Goal: Find specific page/section: Find specific page/section

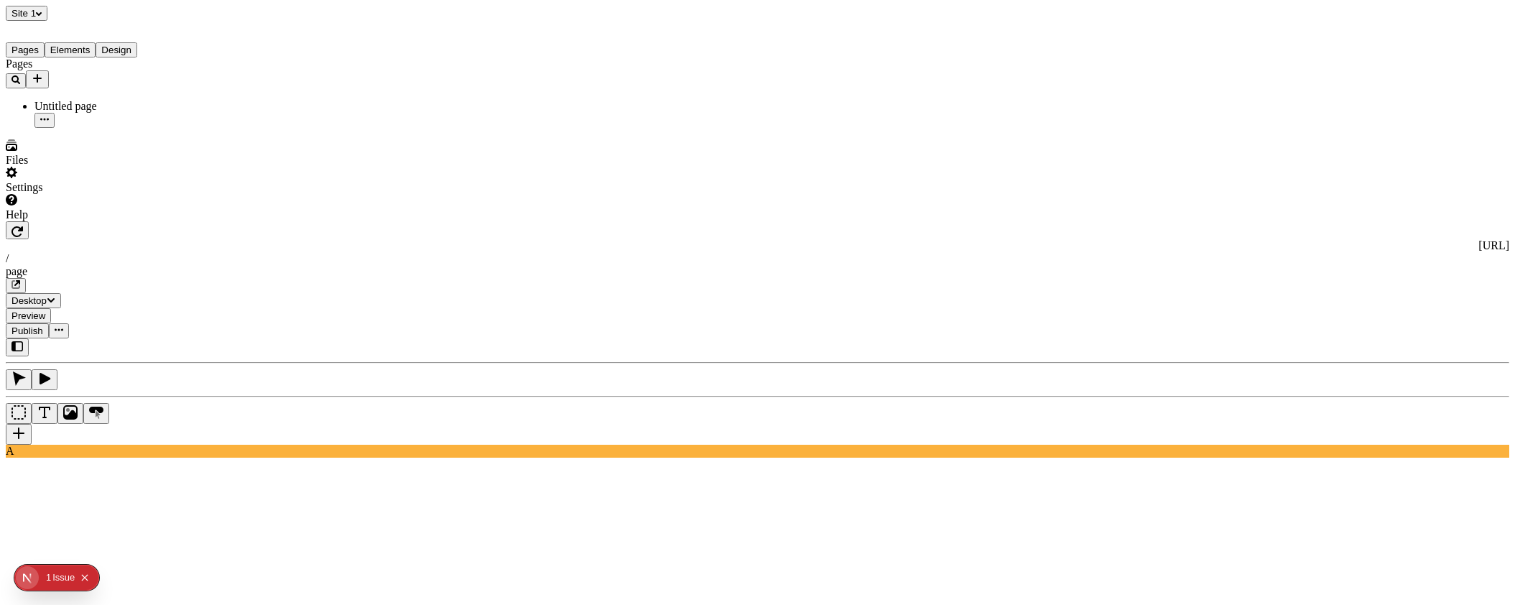
click at [138, 128] on div "Pages Untitled page" at bounding box center [92, 92] width 172 height 70
click at [41, 17] on icon "Select site" at bounding box center [39, 14] width 6 height 6
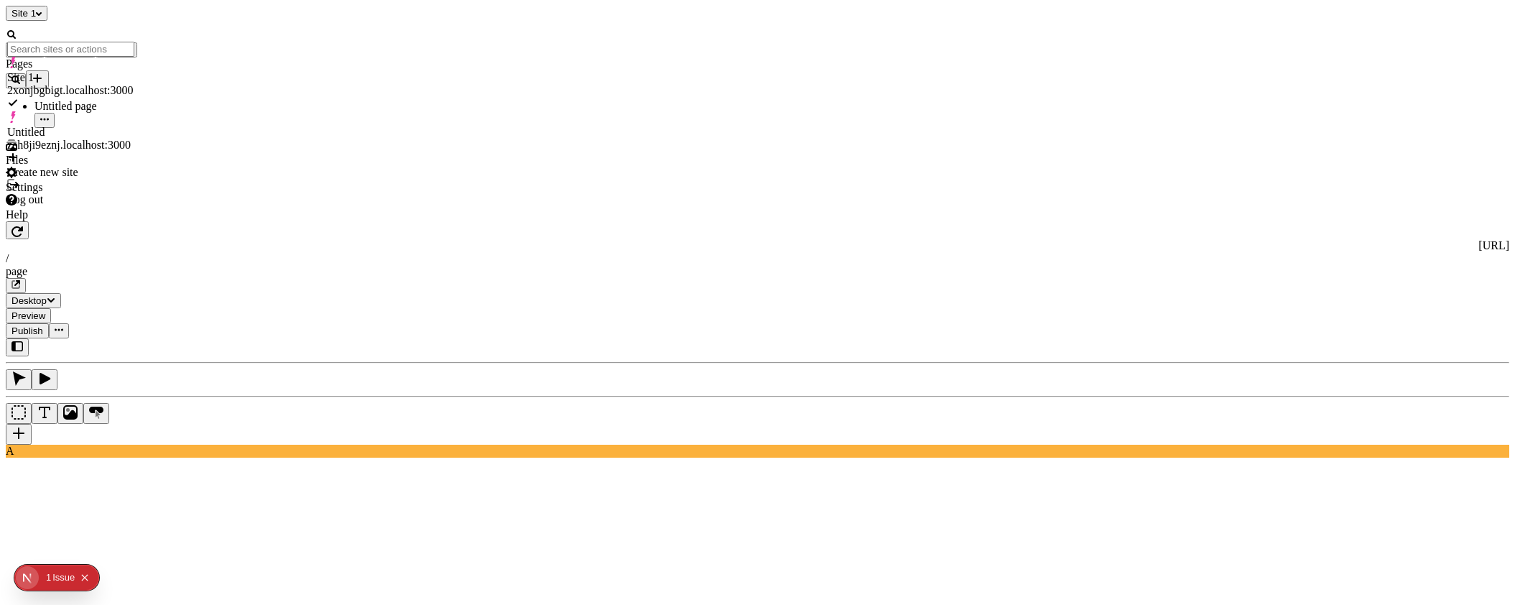
click at [103, 11] on div "Site 1" at bounding box center [92, 13] width 172 height 15
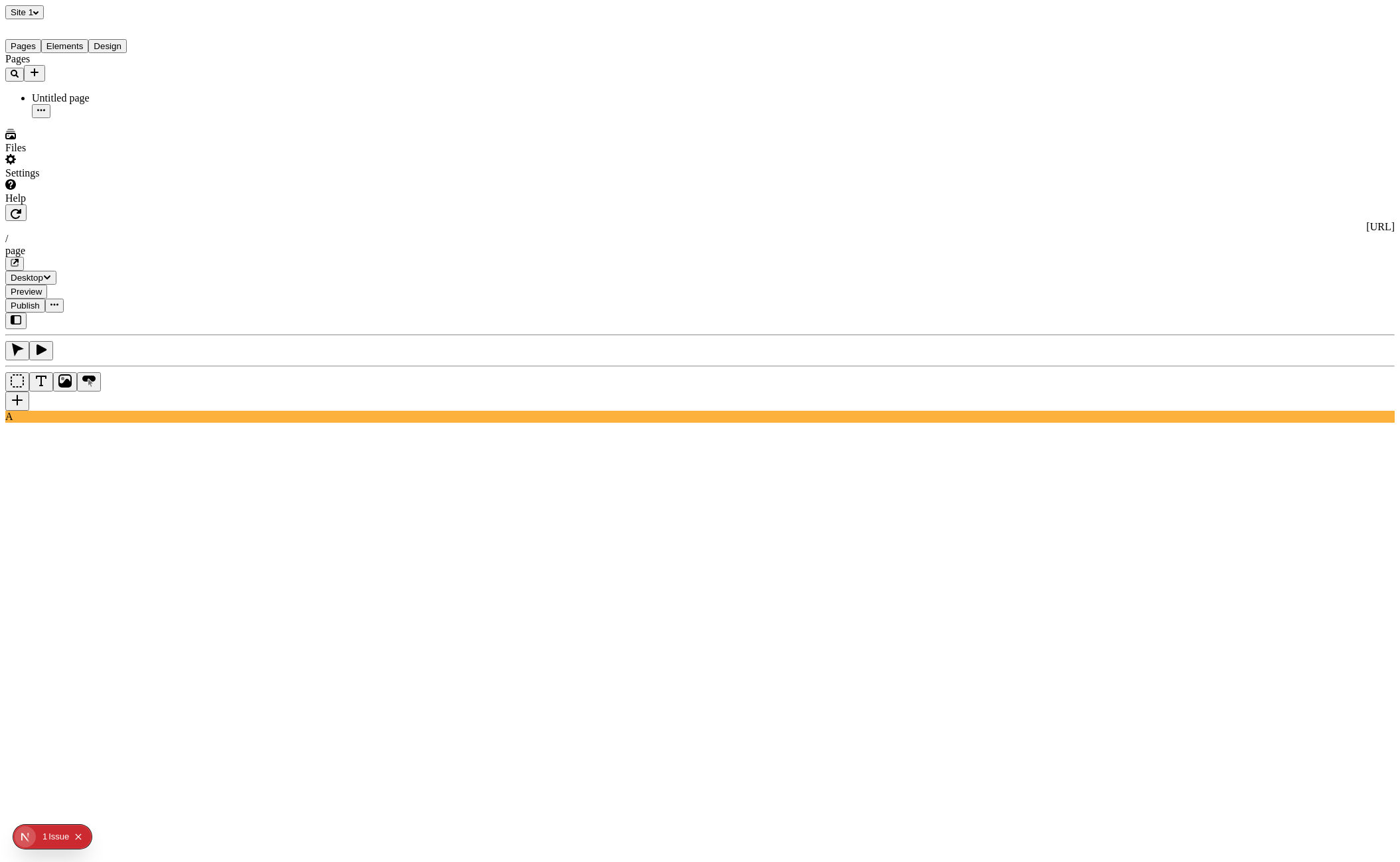
click at [98, 118] on div "Pages Untitled page" at bounding box center [85, 85] width 159 height 65
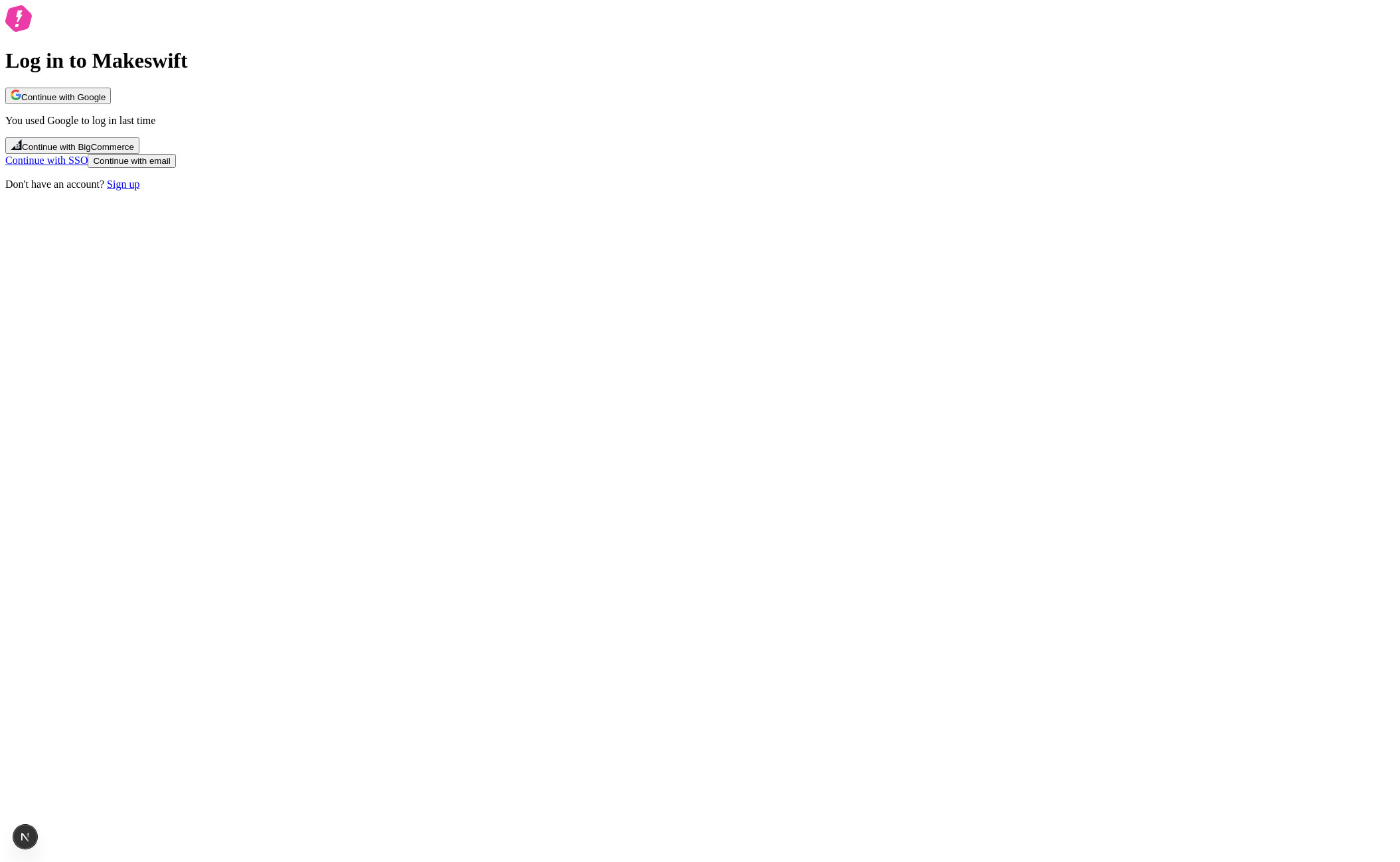
click at [105, 103] on span "Continue with Google" at bounding box center [63, 97] width 84 height 10
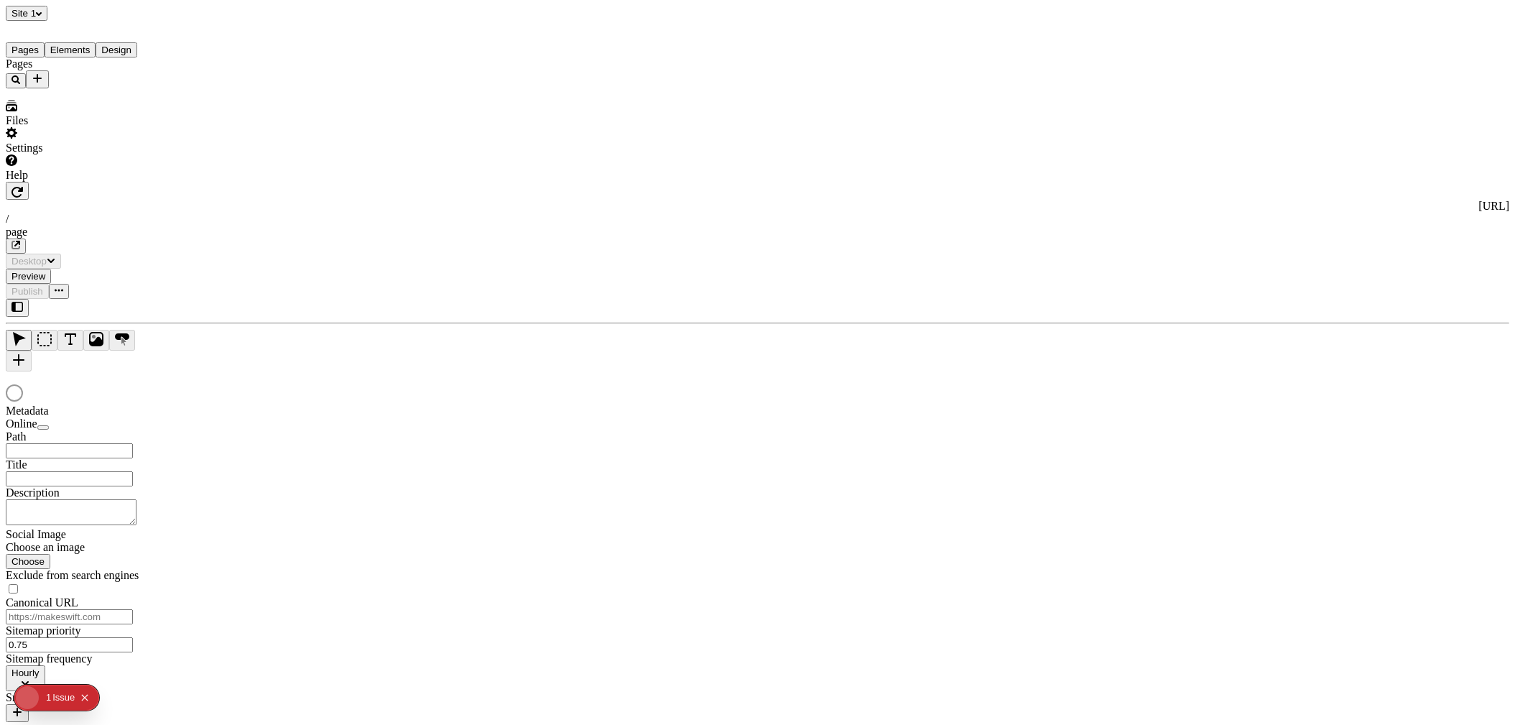
type input "/page"
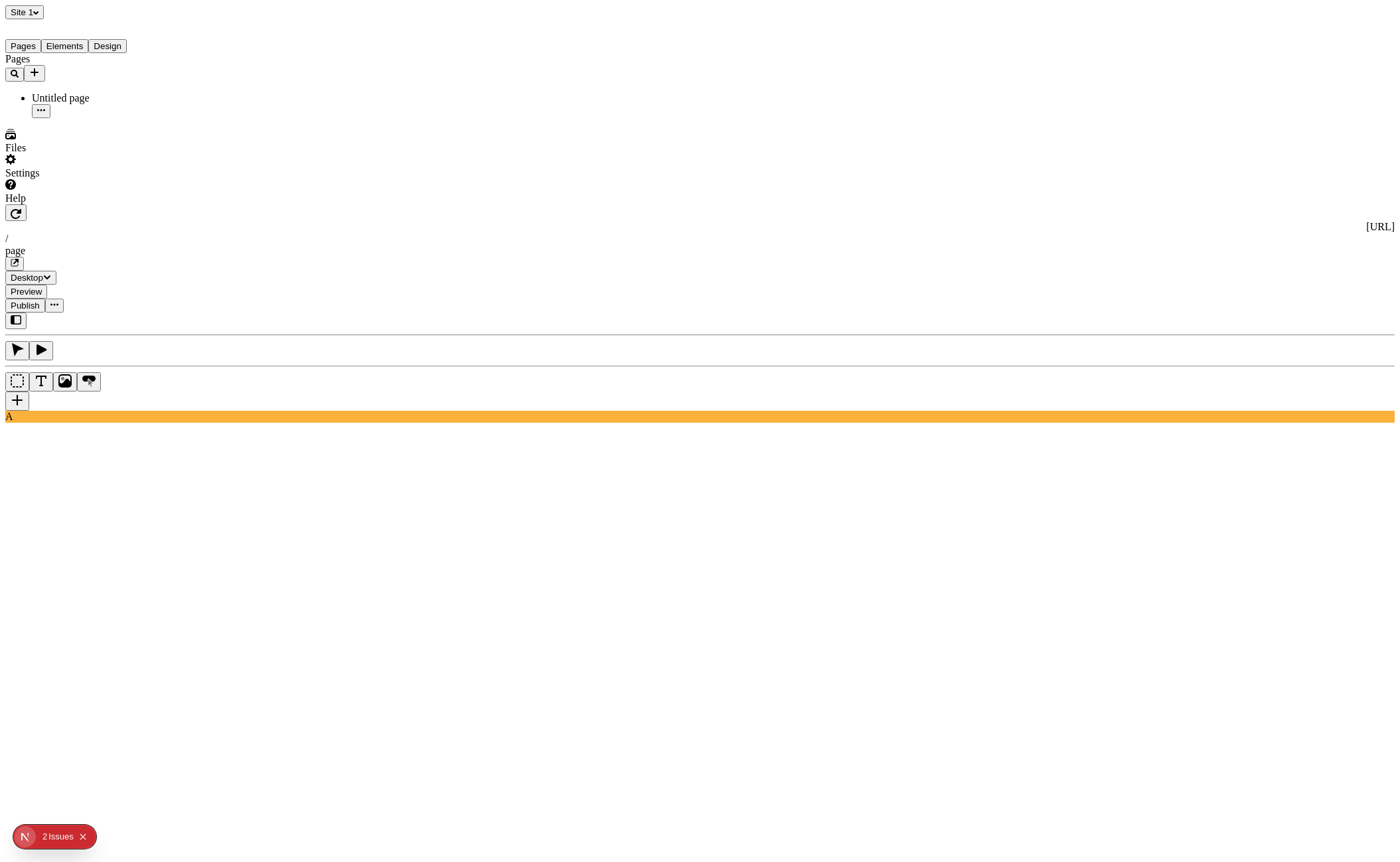
click at [89, 53] on button "Elements" at bounding box center [66, 45] width 48 height 14
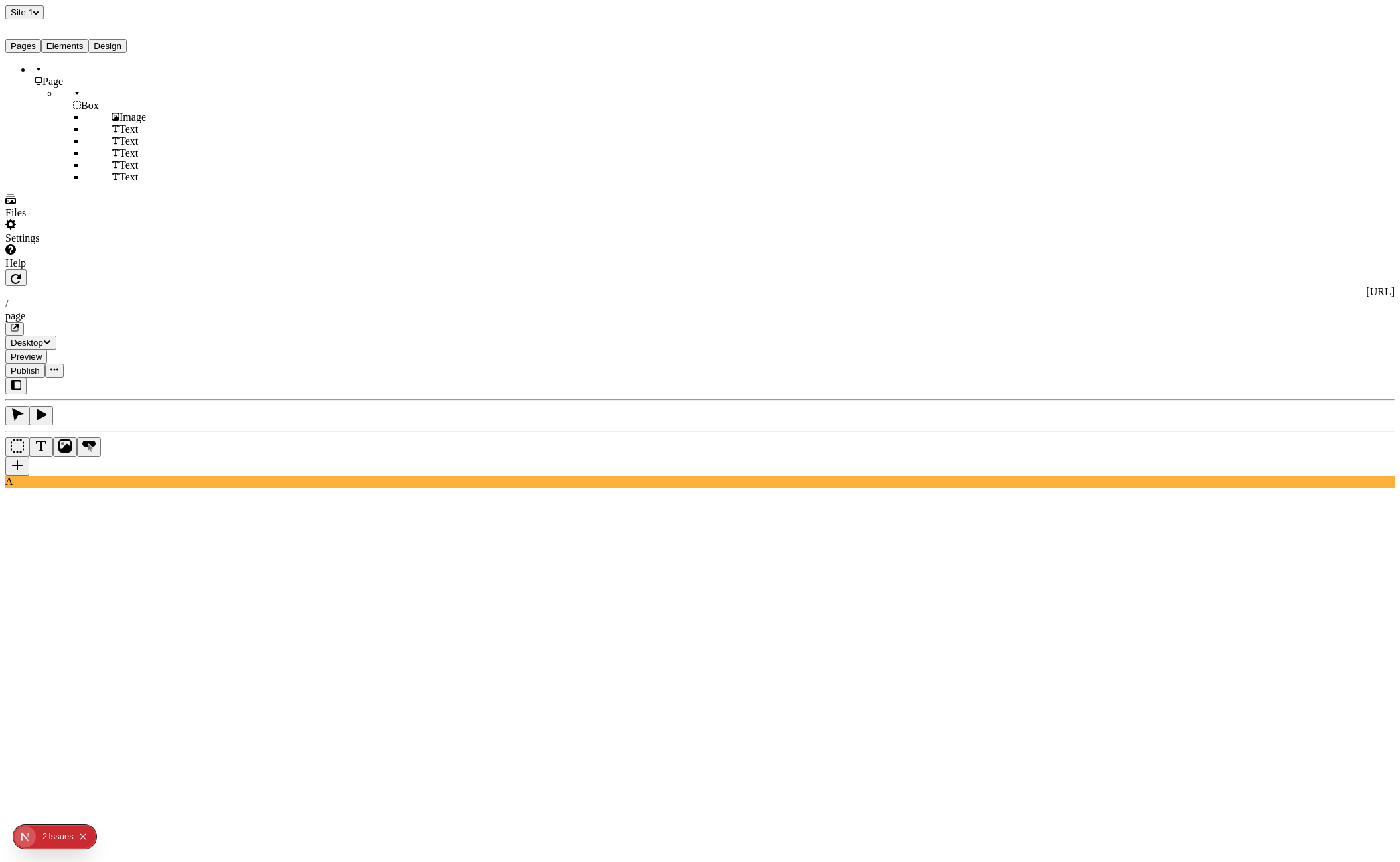
click at [31, 50] on button "Pages" at bounding box center [23, 45] width 36 height 14
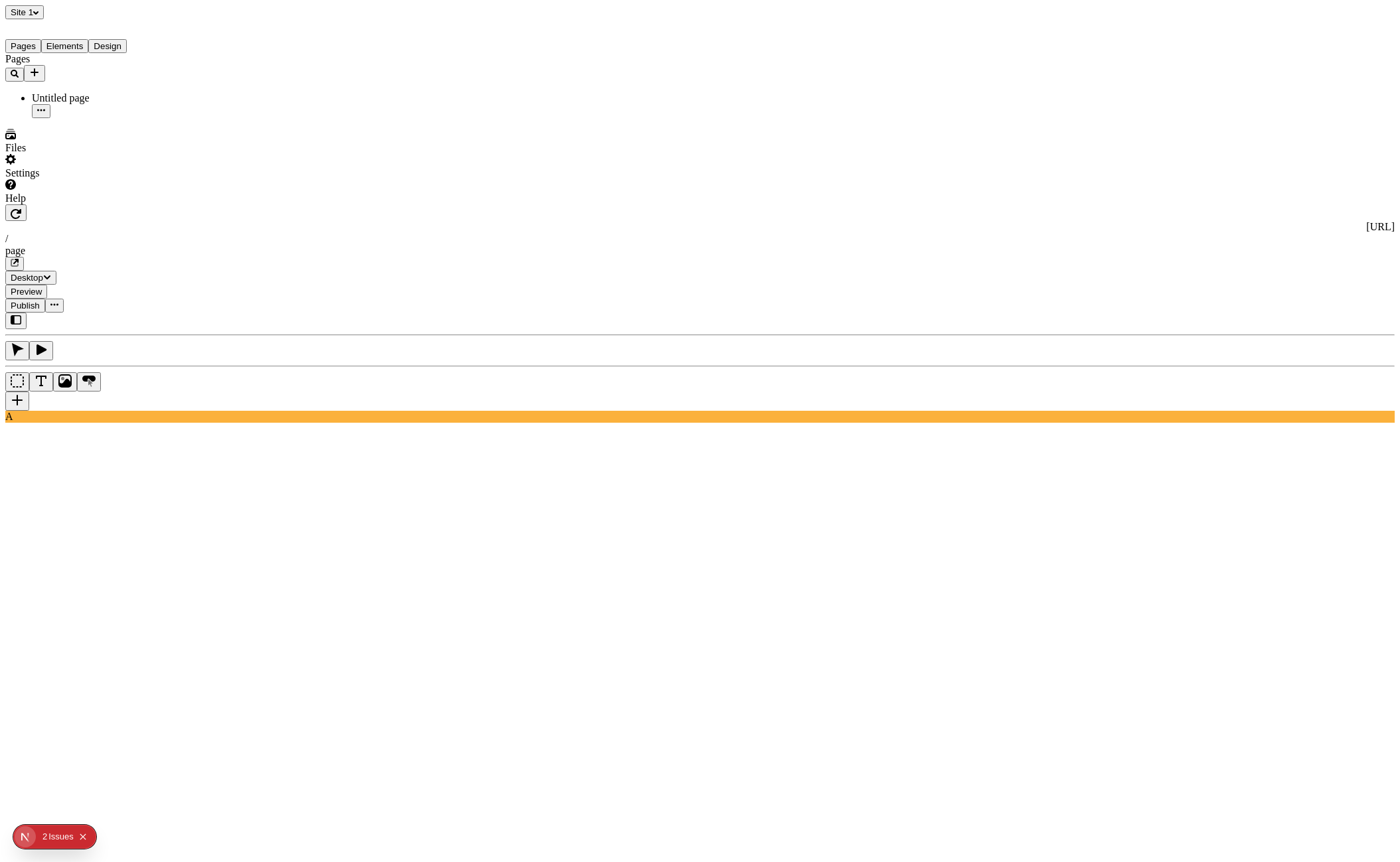
click at [82, 47] on button "Elements" at bounding box center [66, 45] width 48 height 14
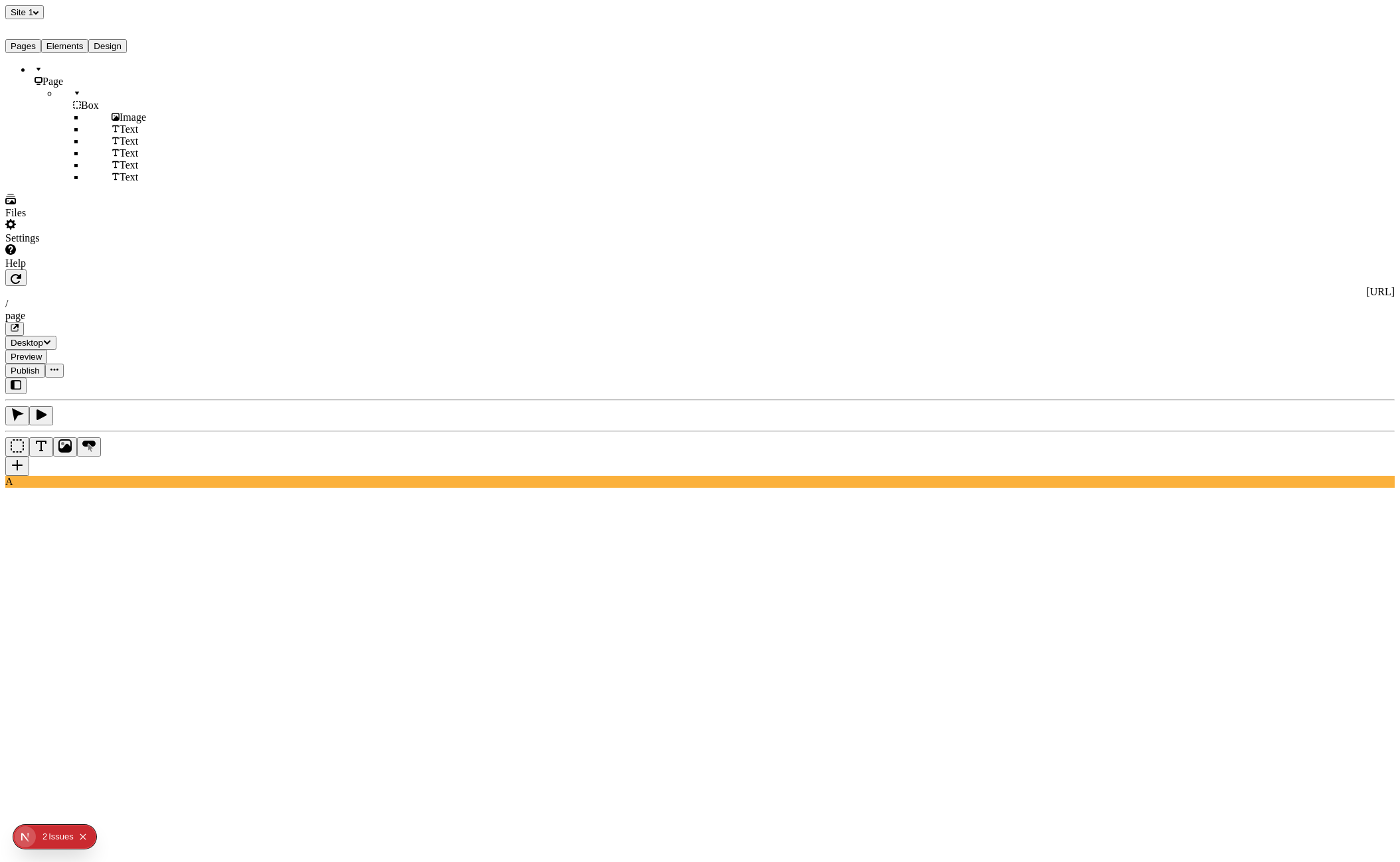
click at [127, 47] on button "Design" at bounding box center [108, 45] width 39 height 14
click at [79, 48] on button "Elements" at bounding box center [66, 45] width 48 height 14
click at [30, 47] on button "Pages" at bounding box center [23, 45] width 36 height 14
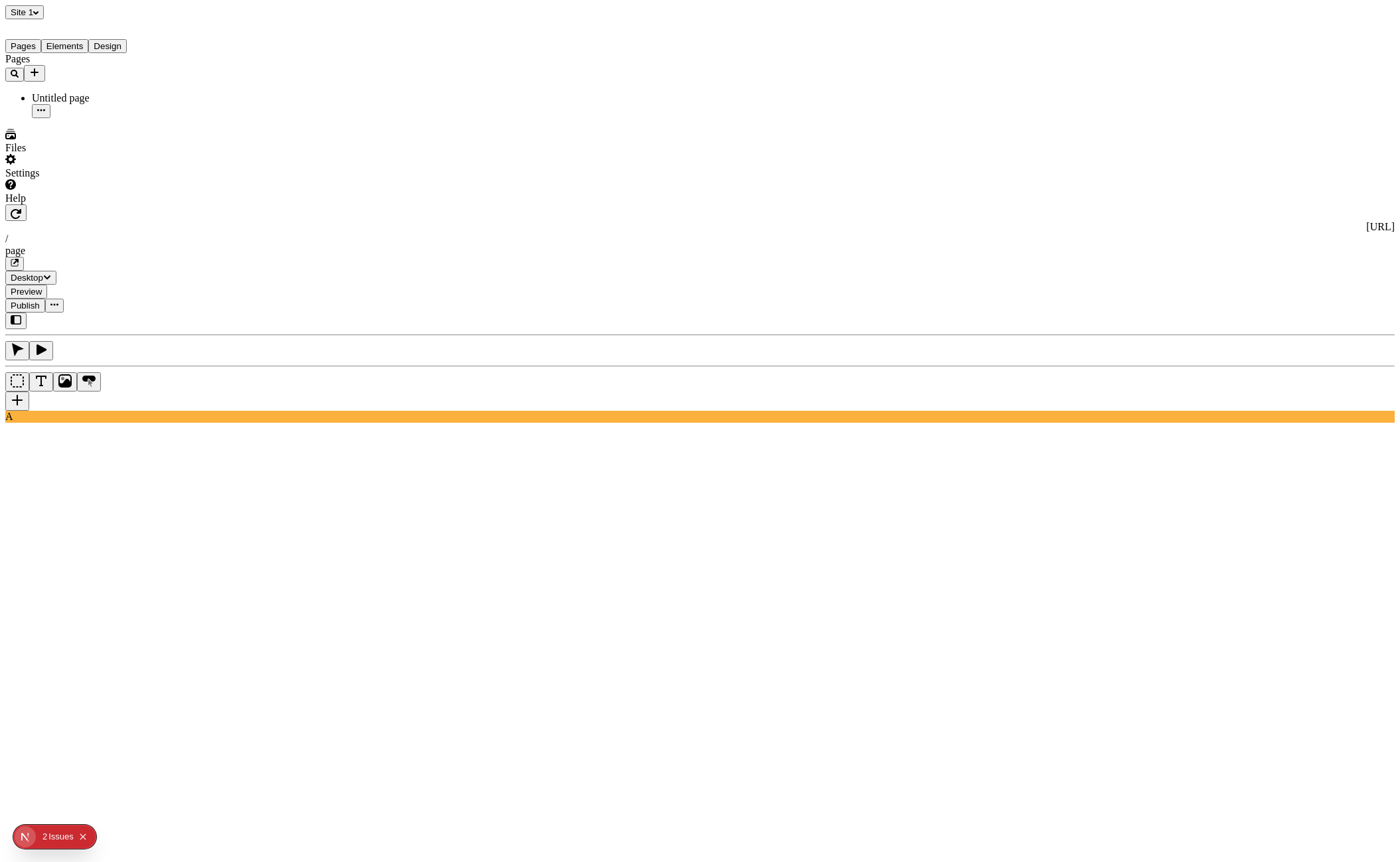
click at [89, 48] on button "Elements" at bounding box center [66, 45] width 48 height 14
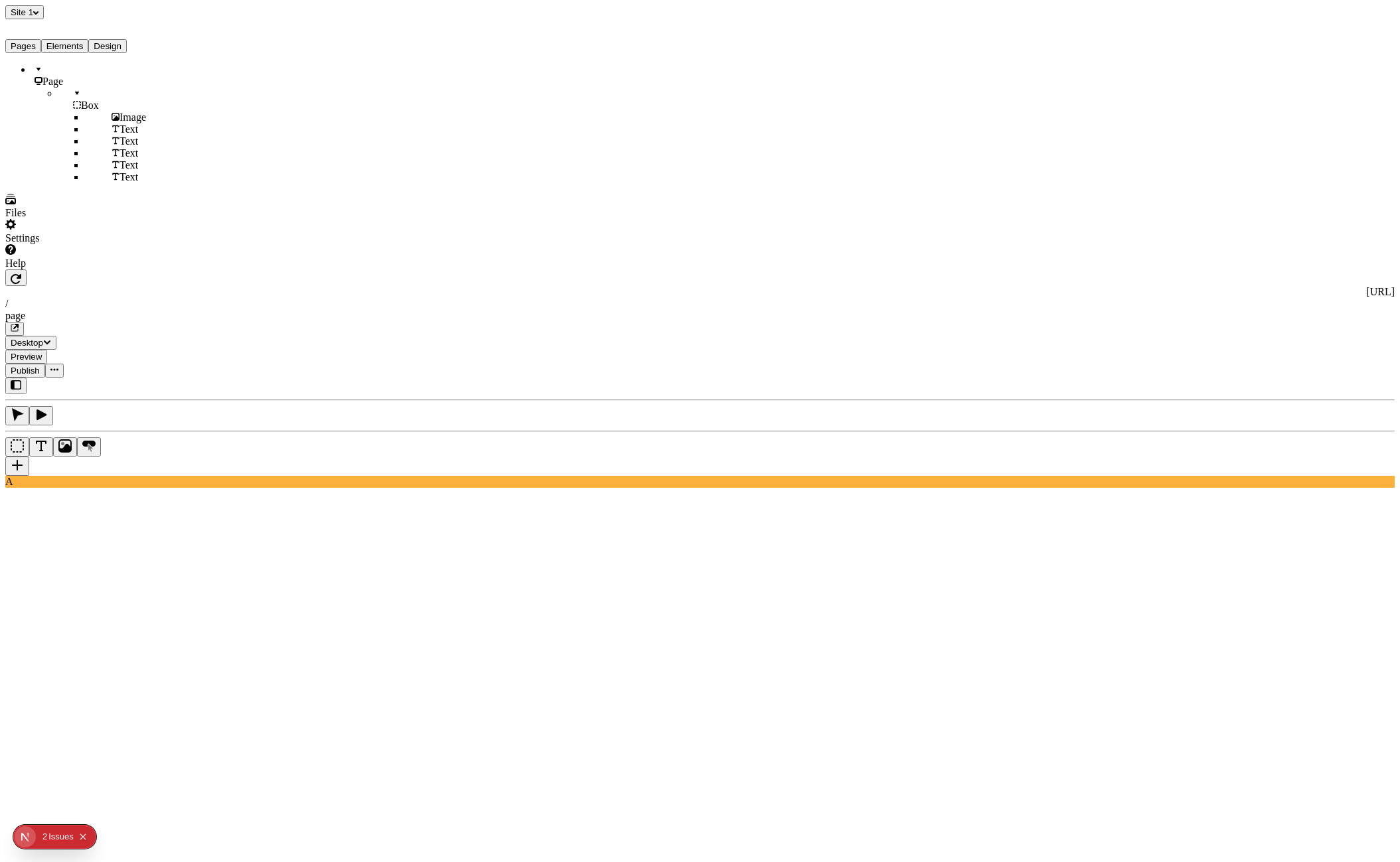
click at [119, 46] on button "Design" at bounding box center [108, 45] width 39 height 14
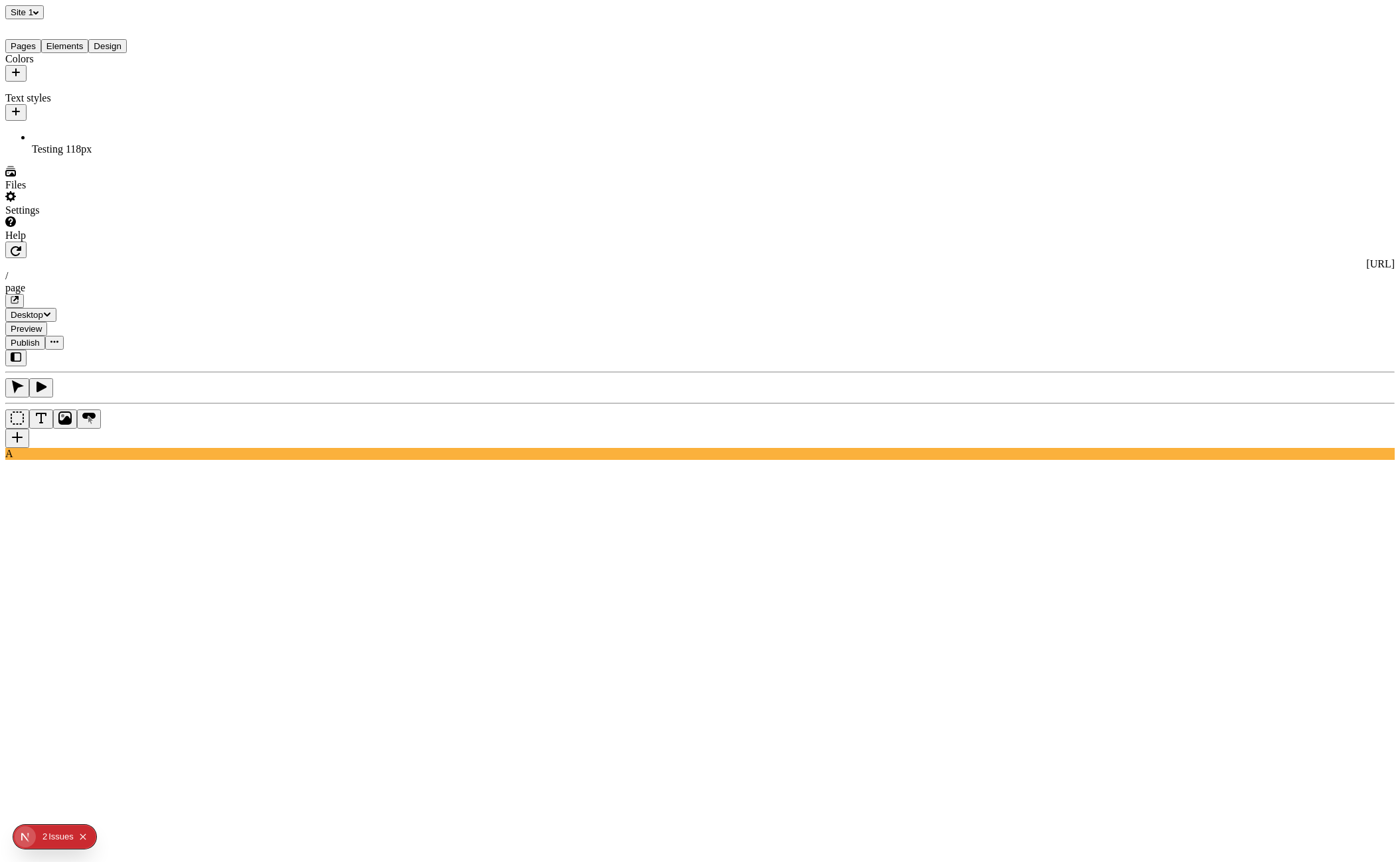
click at [89, 44] on button "Elements" at bounding box center [66, 45] width 48 height 14
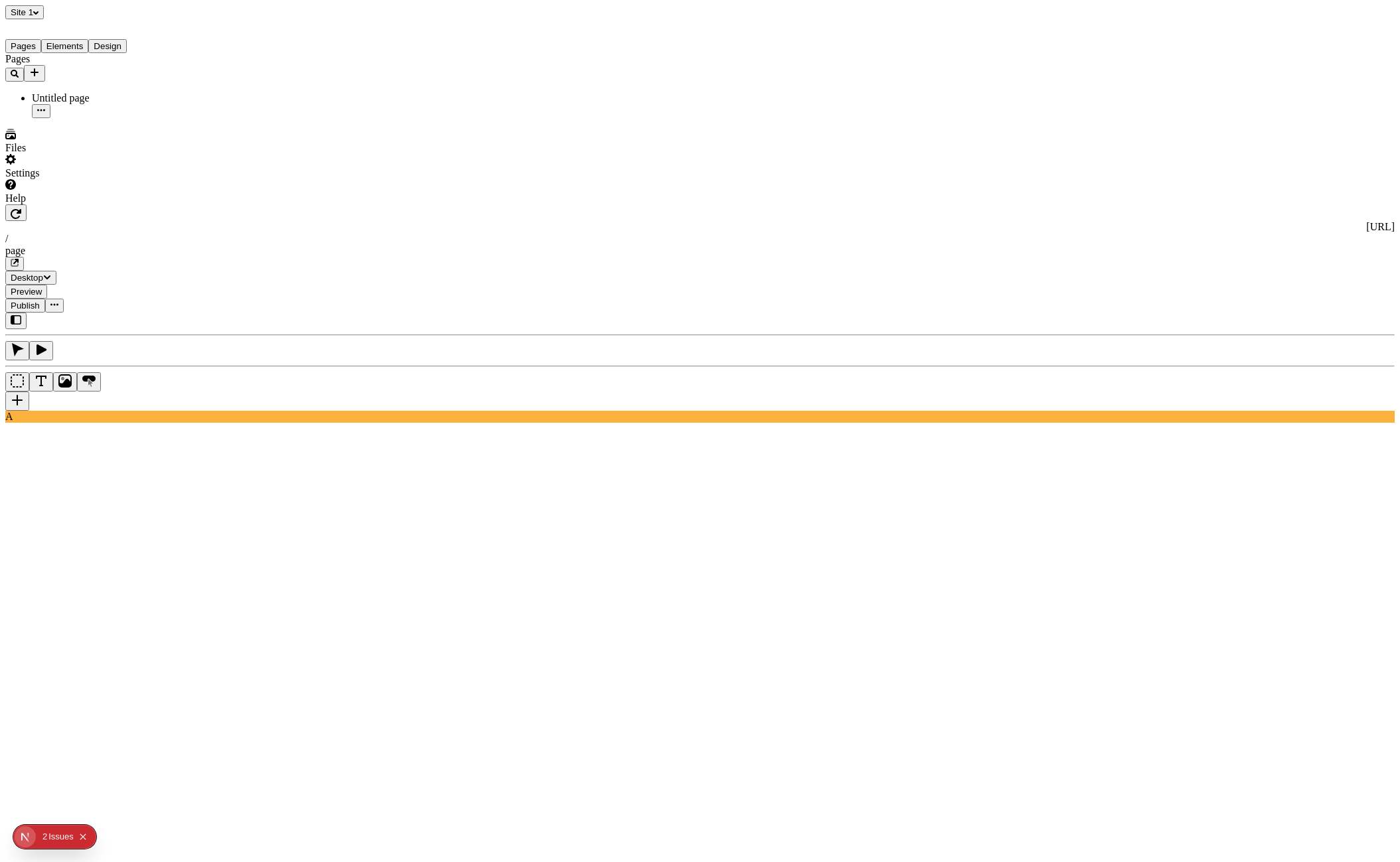
click at [42, 52] on button "Pages" at bounding box center [23, 45] width 36 height 14
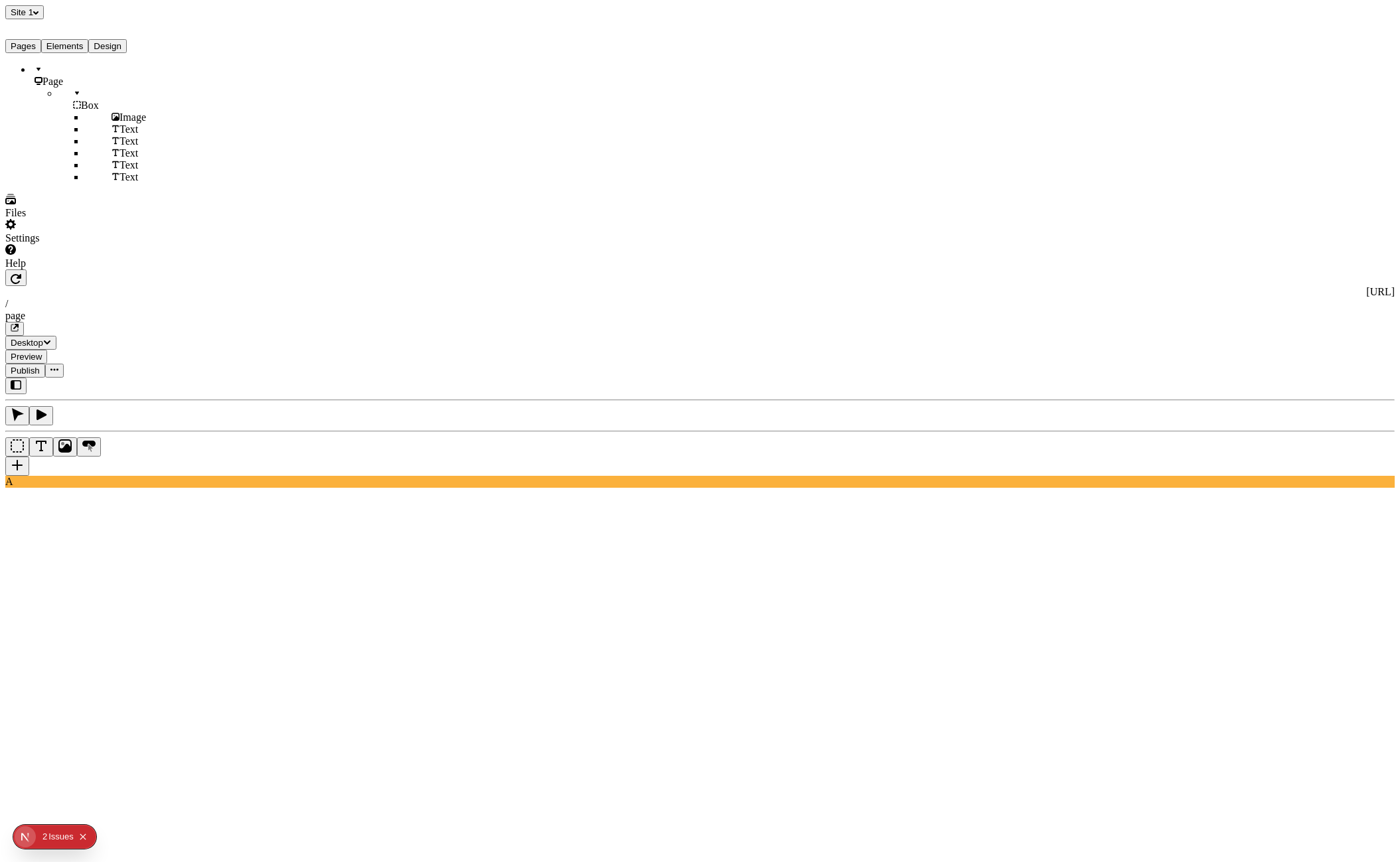
click at [73, 51] on button "Elements" at bounding box center [66, 45] width 48 height 14
click at [115, 49] on button "Design" at bounding box center [108, 45] width 39 height 14
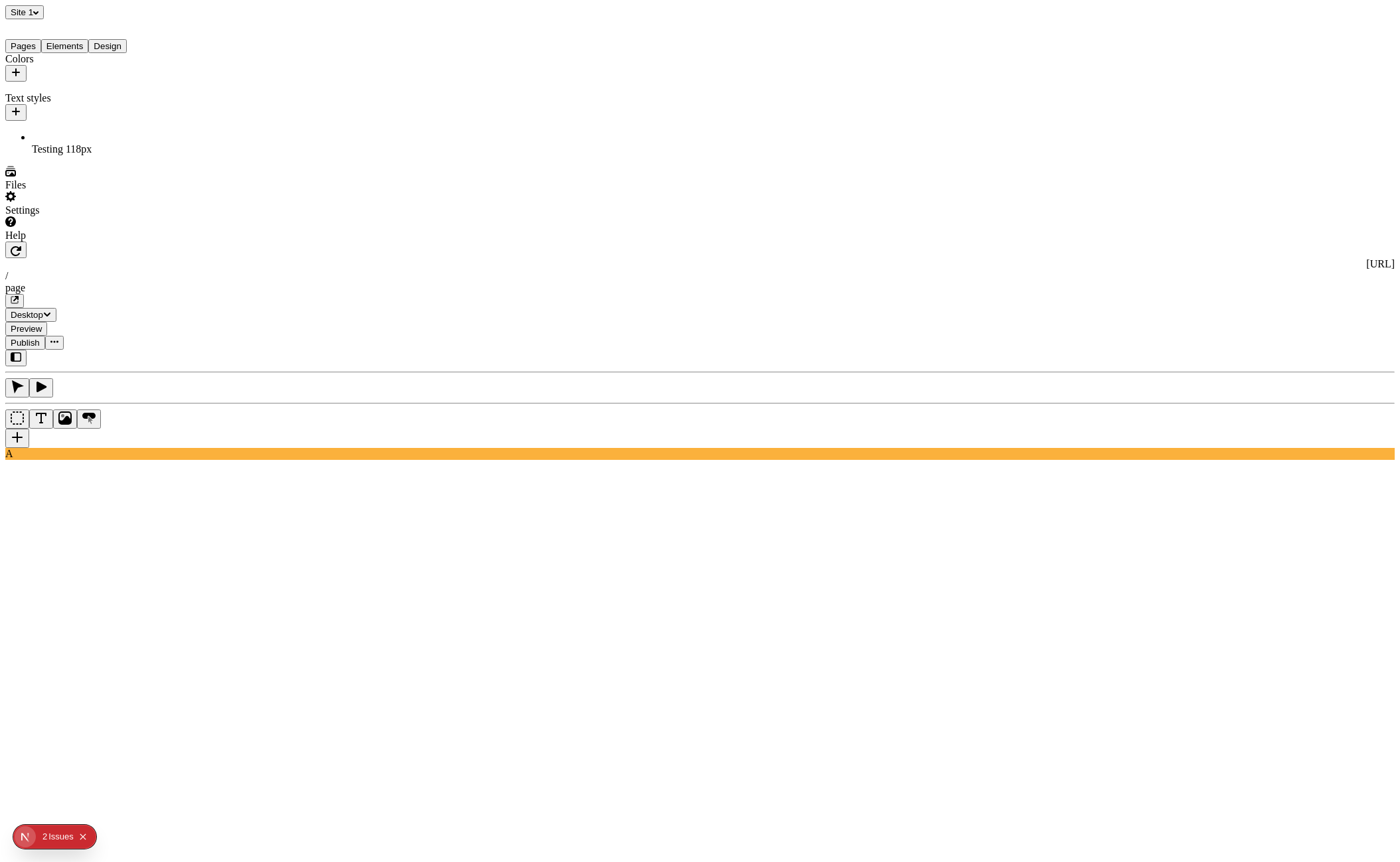
click at [76, 51] on button "Elements" at bounding box center [66, 45] width 48 height 14
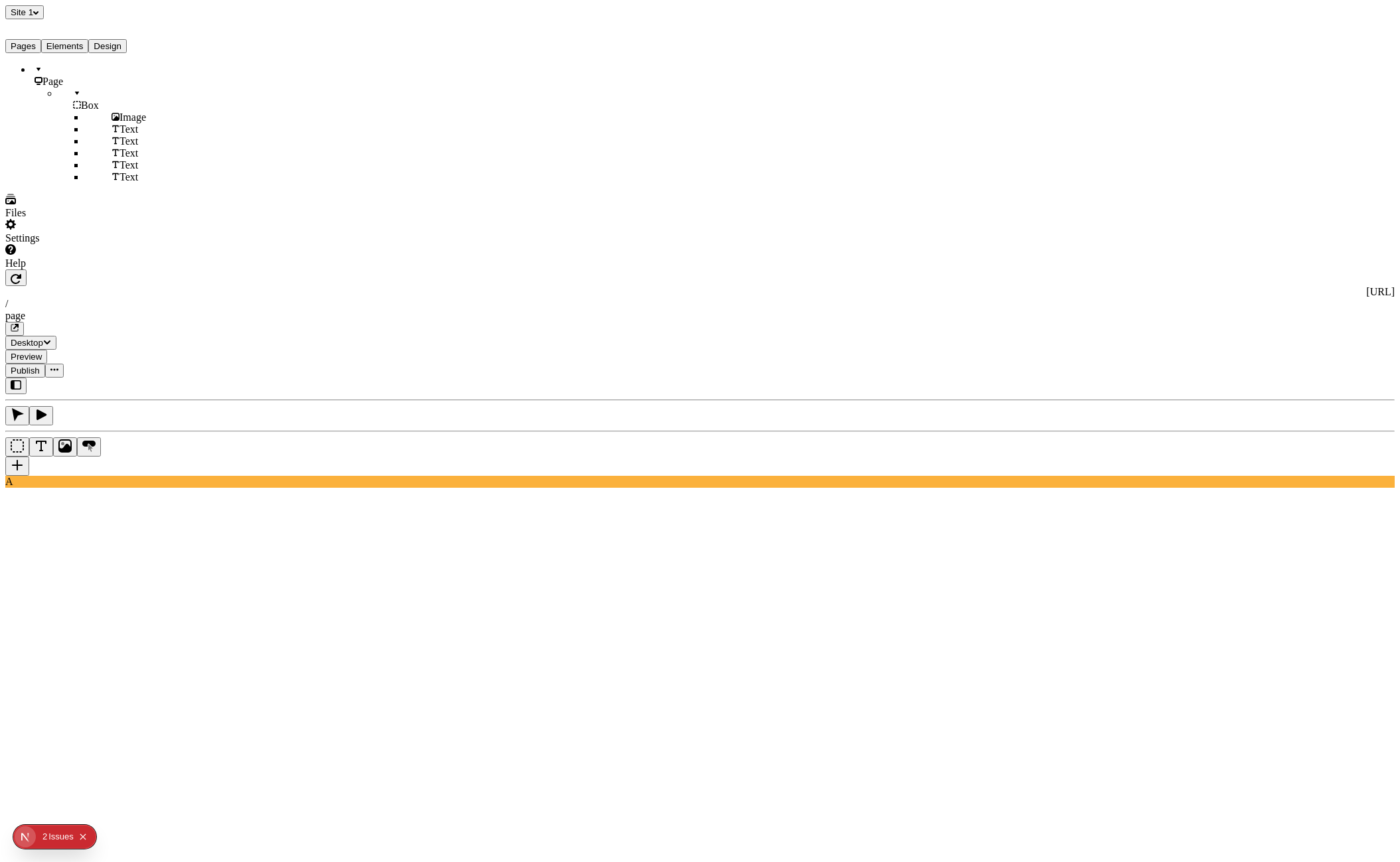
click at [41, 49] on button "Pages" at bounding box center [23, 45] width 36 height 14
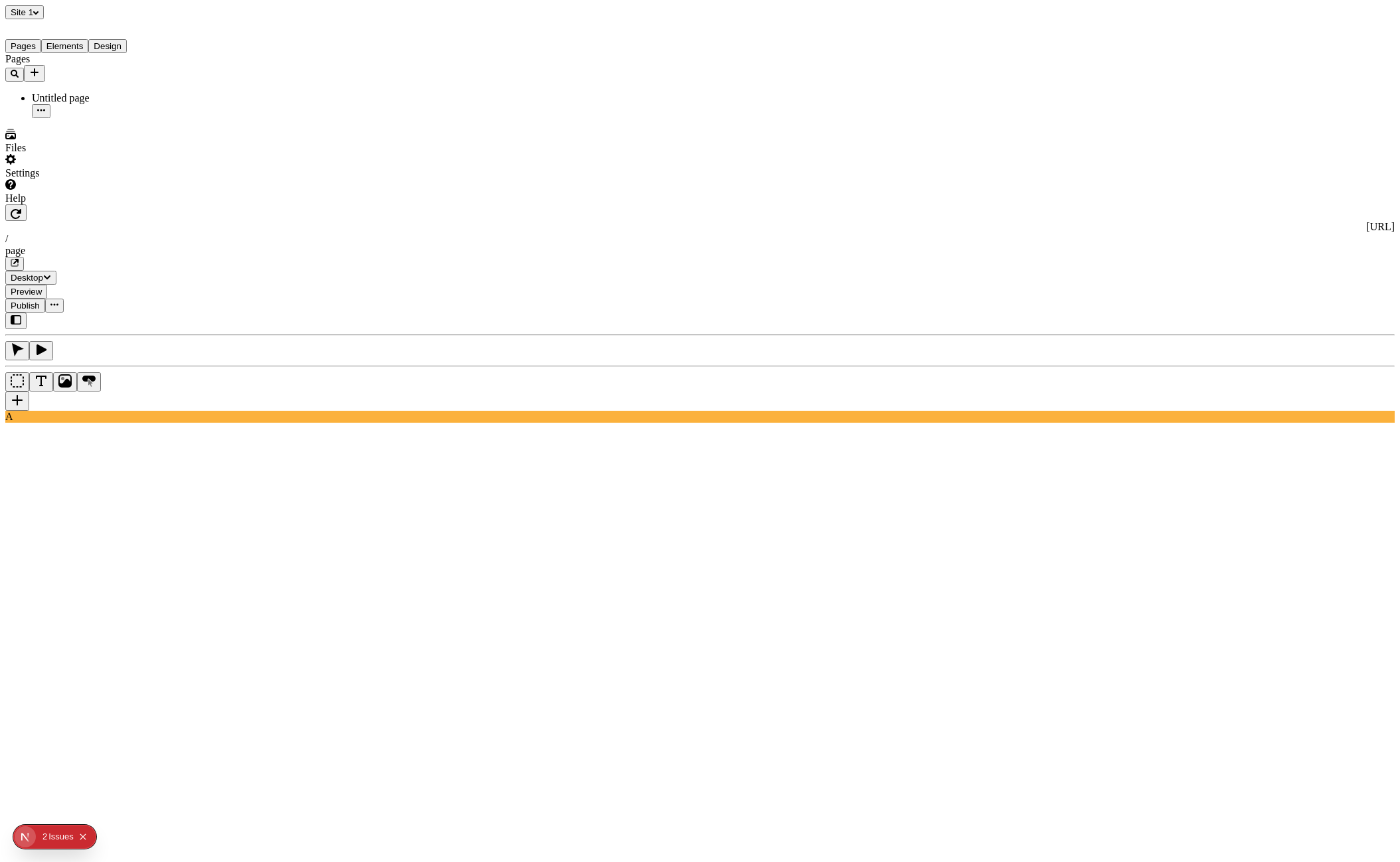
click at [83, 50] on button "Elements" at bounding box center [66, 45] width 48 height 14
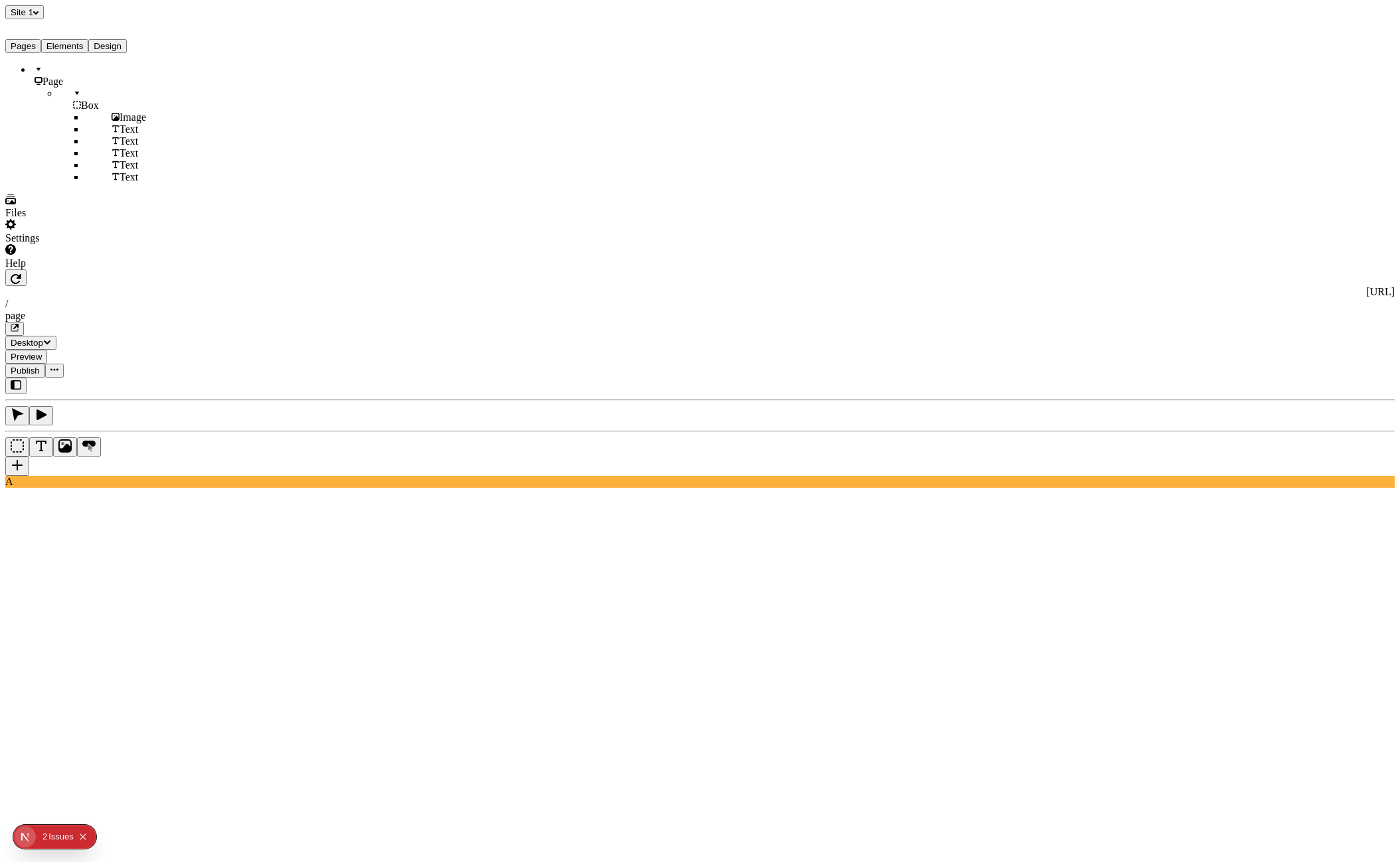
click at [38, 51] on button "Pages" at bounding box center [23, 45] width 36 height 14
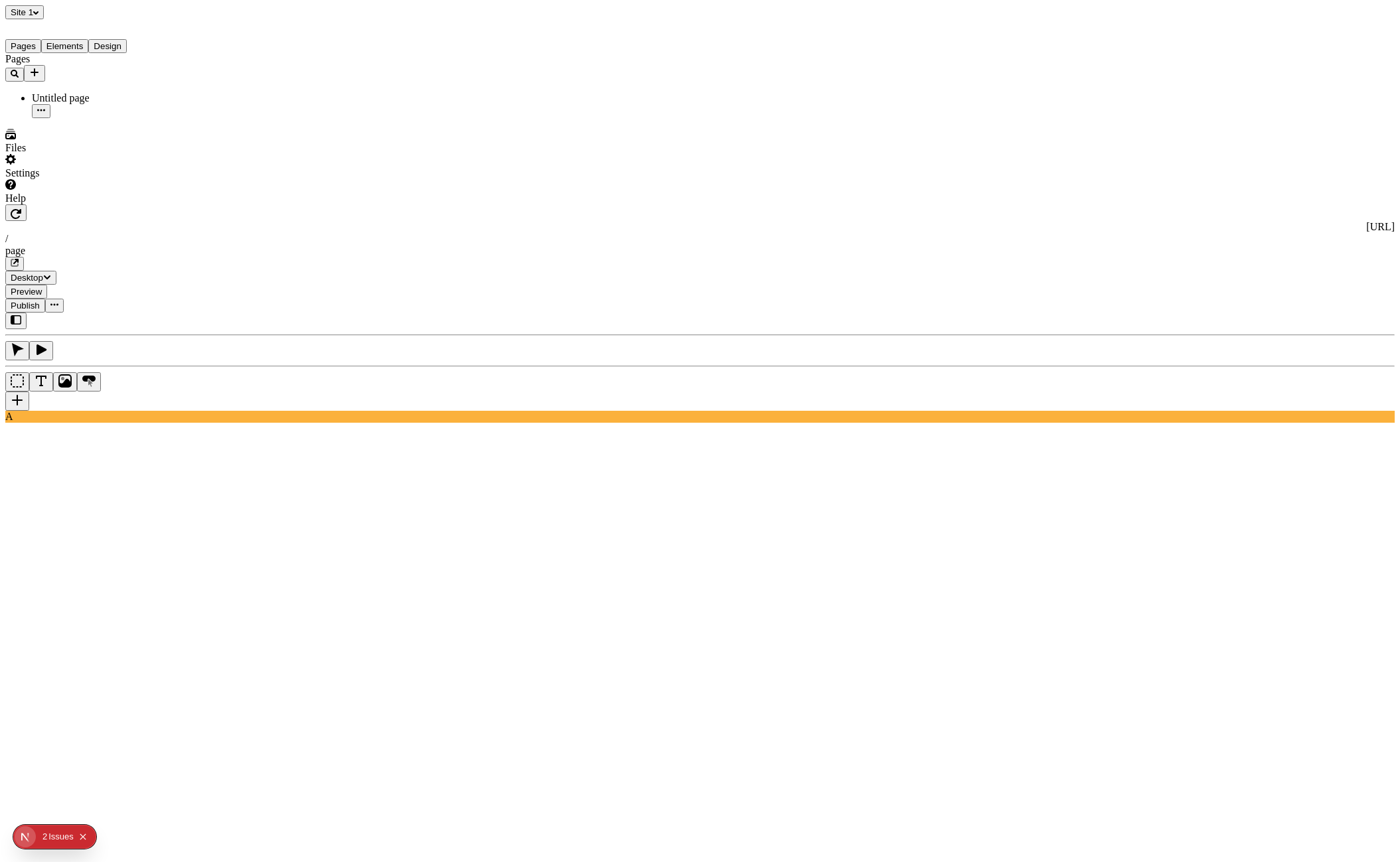
click at [84, 51] on button "Elements" at bounding box center [66, 45] width 48 height 14
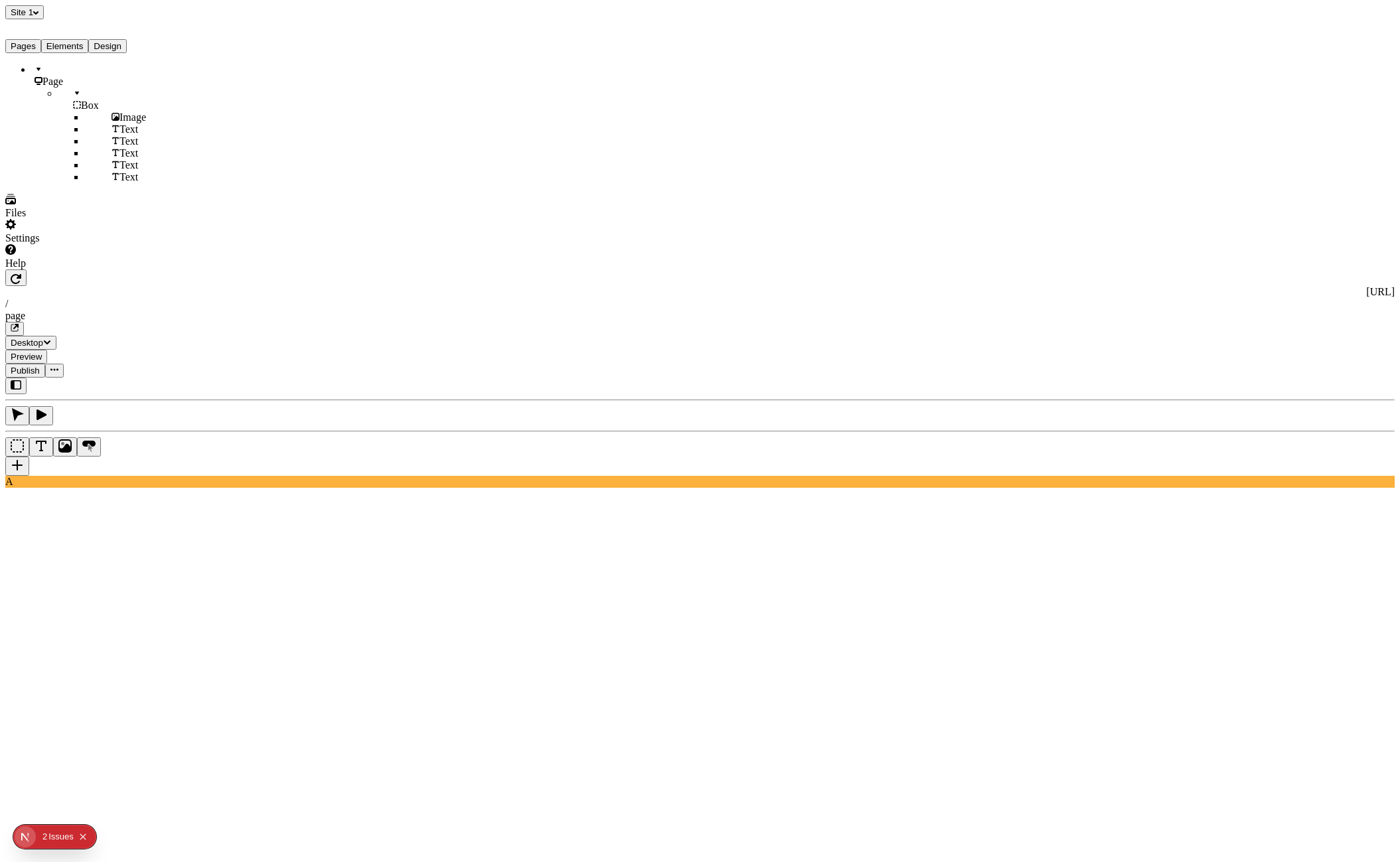
click at [127, 50] on button "Design" at bounding box center [108, 45] width 39 height 14
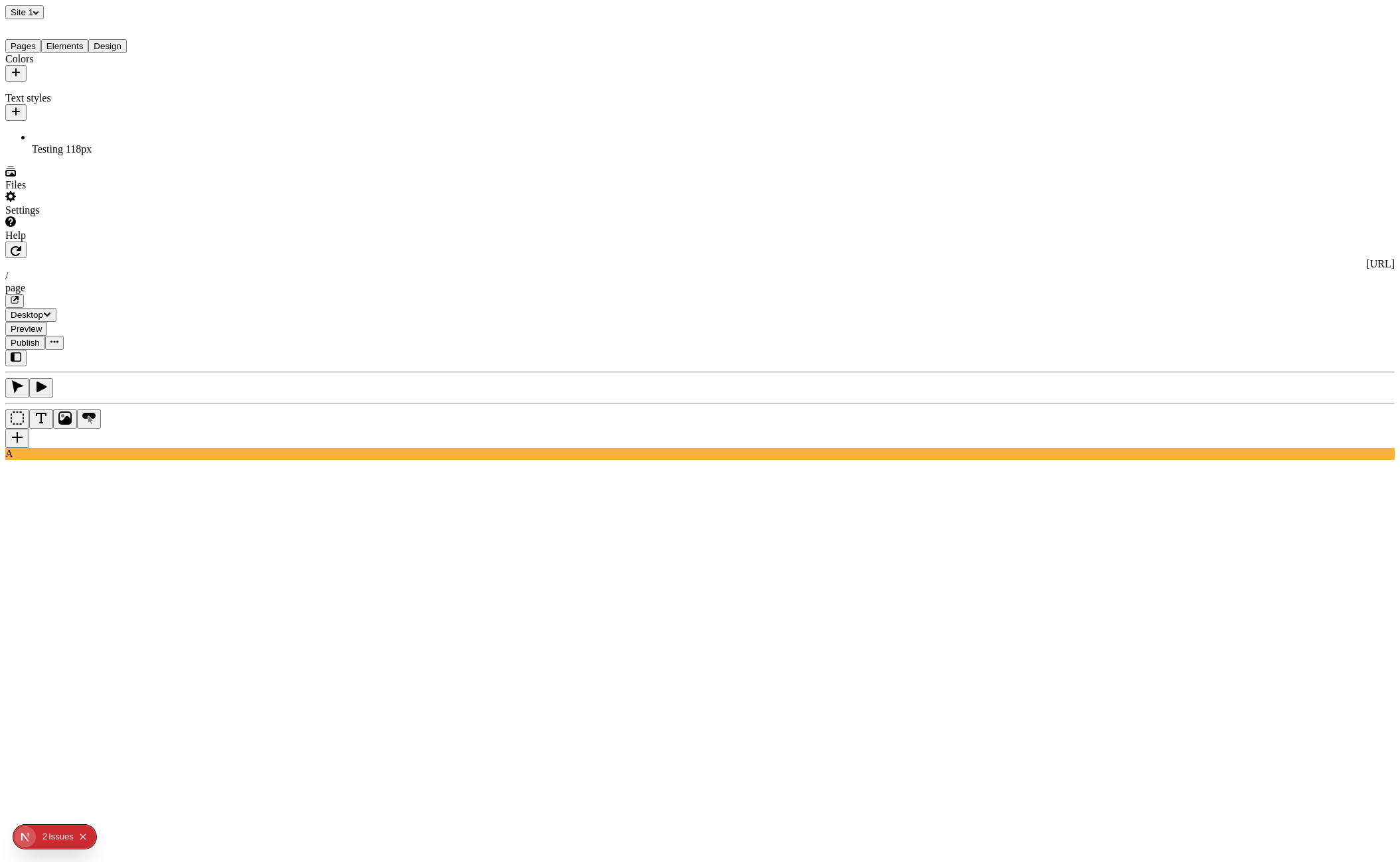
click at [21, 352] on icon "button" at bounding box center [15, 357] width 10 height 10
click at [21, 350] on button "button" at bounding box center [16, 358] width 21 height 17
click at [43, 19] on button "Site 1" at bounding box center [25, 12] width 39 height 14
click at [84, 6] on div "Site 1" at bounding box center [85, 12] width 159 height 14
click at [36, 17] on button "Site 1" at bounding box center [25, 12] width 39 height 14
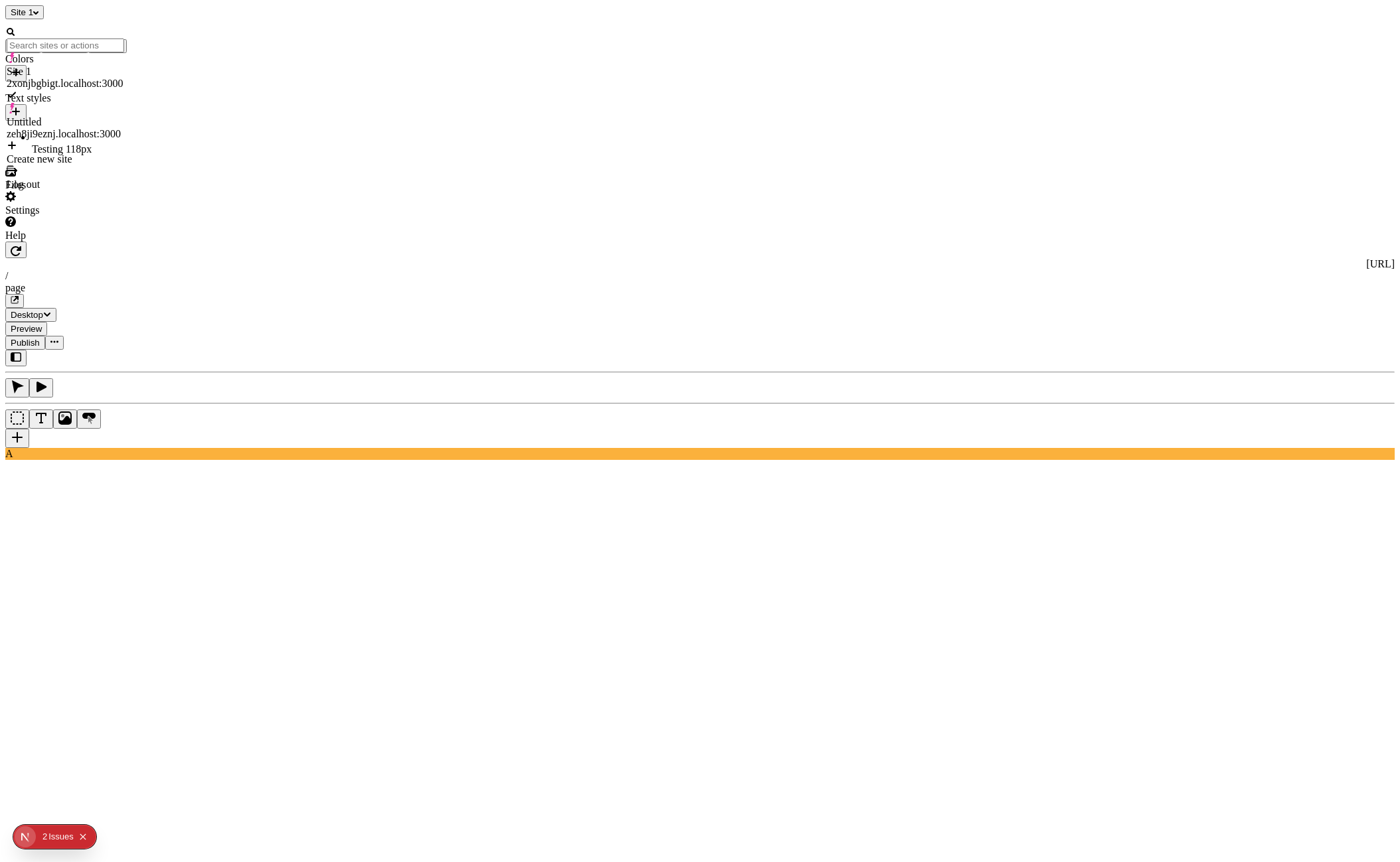
click at [73, 16] on div "Site 1" at bounding box center [85, 12] width 159 height 14
click at [35, 16] on button "Site 1" at bounding box center [25, 12] width 39 height 14
click at [91, 10] on div "Site 1" at bounding box center [85, 12] width 159 height 14
click at [32, 18] on span "Site 1" at bounding box center [21, 12] width 22 height 10
click at [91, 13] on div "Site 1" at bounding box center [85, 12] width 159 height 14
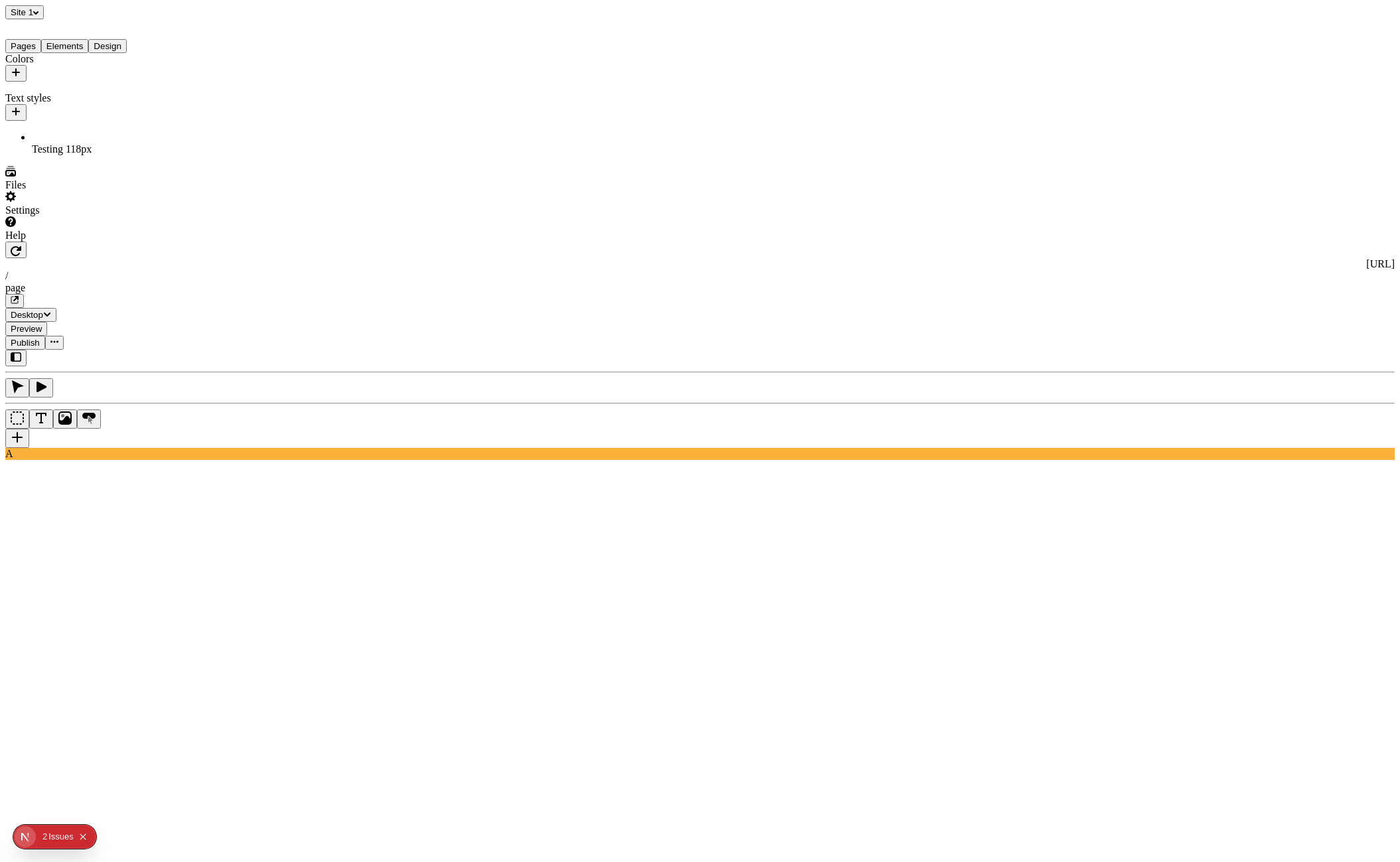
click at [38, 19] on button "Site 1" at bounding box center [25, 12] width 39 height 14
click at [110, 12] on div "Site 1" at bounding box center [85, 12] width 159 height 14
click at [40, 13] on button "Site 1" at bounding box center [25, 12] width 39 height 14
click at [53, 11] on div "Site 1" at bounding box center [85, 12] width 159 height 14
click at [58, 338] on icon "button" at bounding box center [55, 342] width 8 height 8
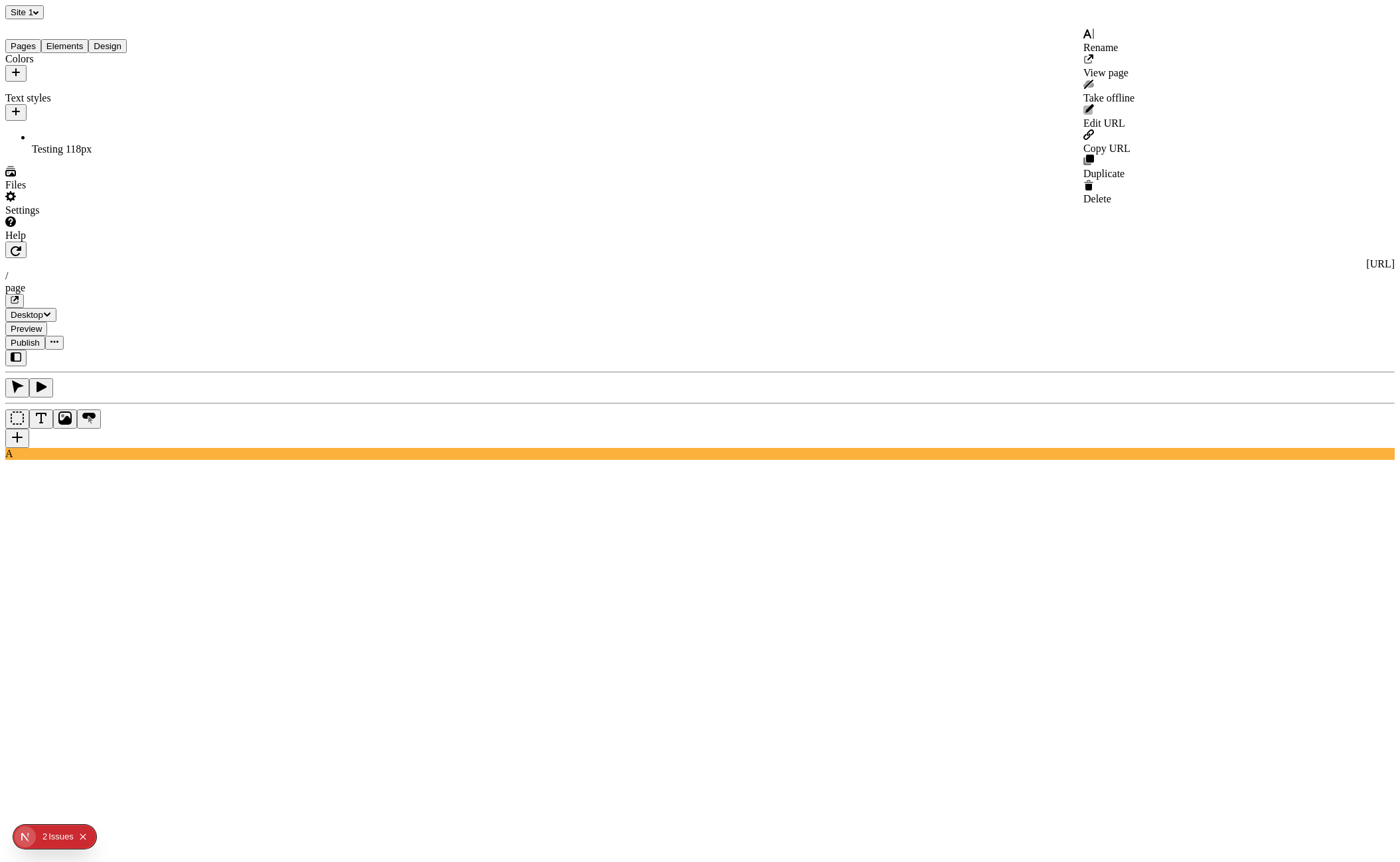
click at [58, 338] on icon "button" at bounding box center [55, 342] width 8 height 8
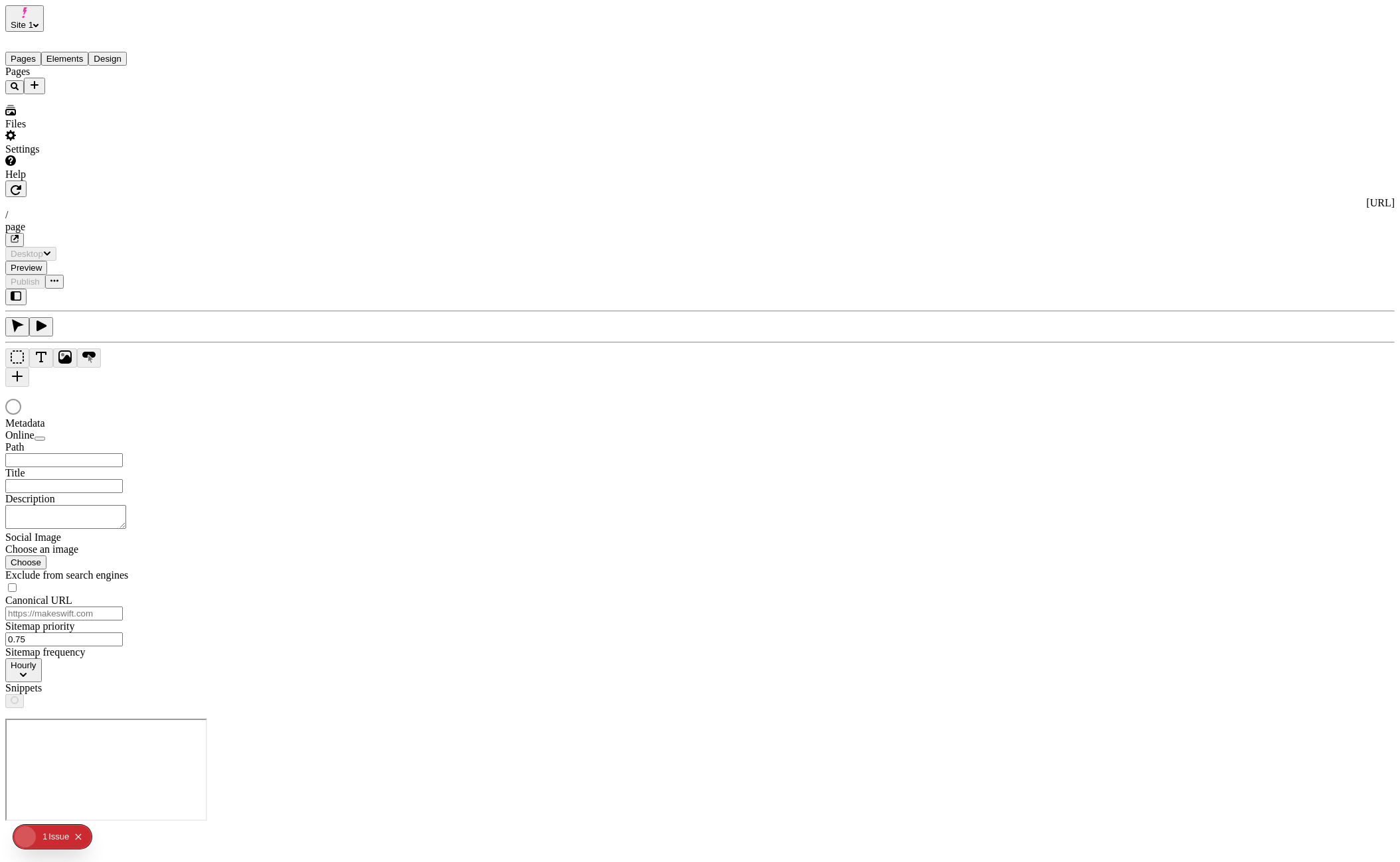
type input "/page"
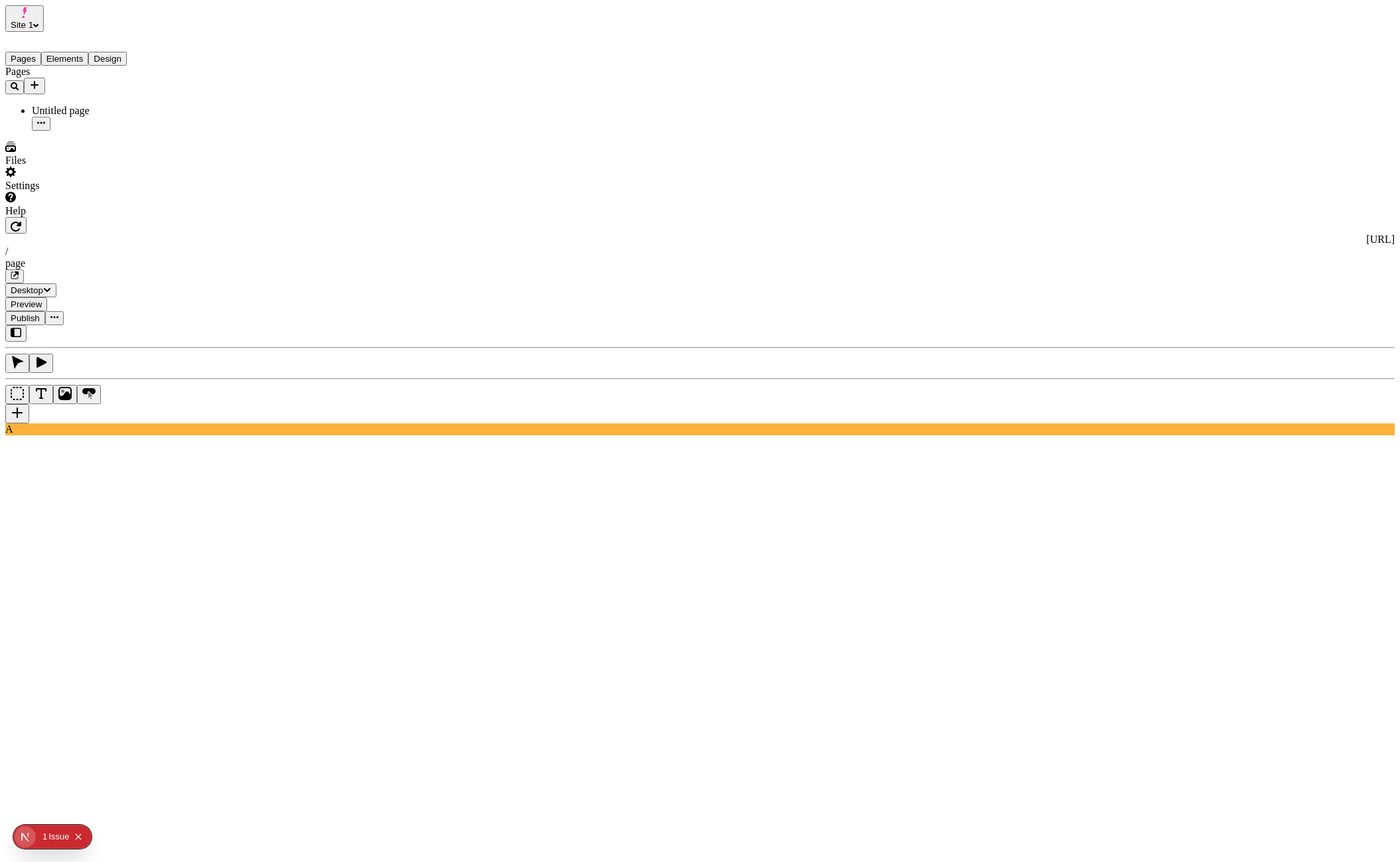
click at [33, 20] on span "Site 1" at bounding box center [21, 25] width 22 height 10
click at [86, 131] on div "Pages Untitled page" at bounding box center [85, 98] width 159 height 65
click at [120, 192] on div "Settings" at bounding box center [85, 178] width 159 height 25
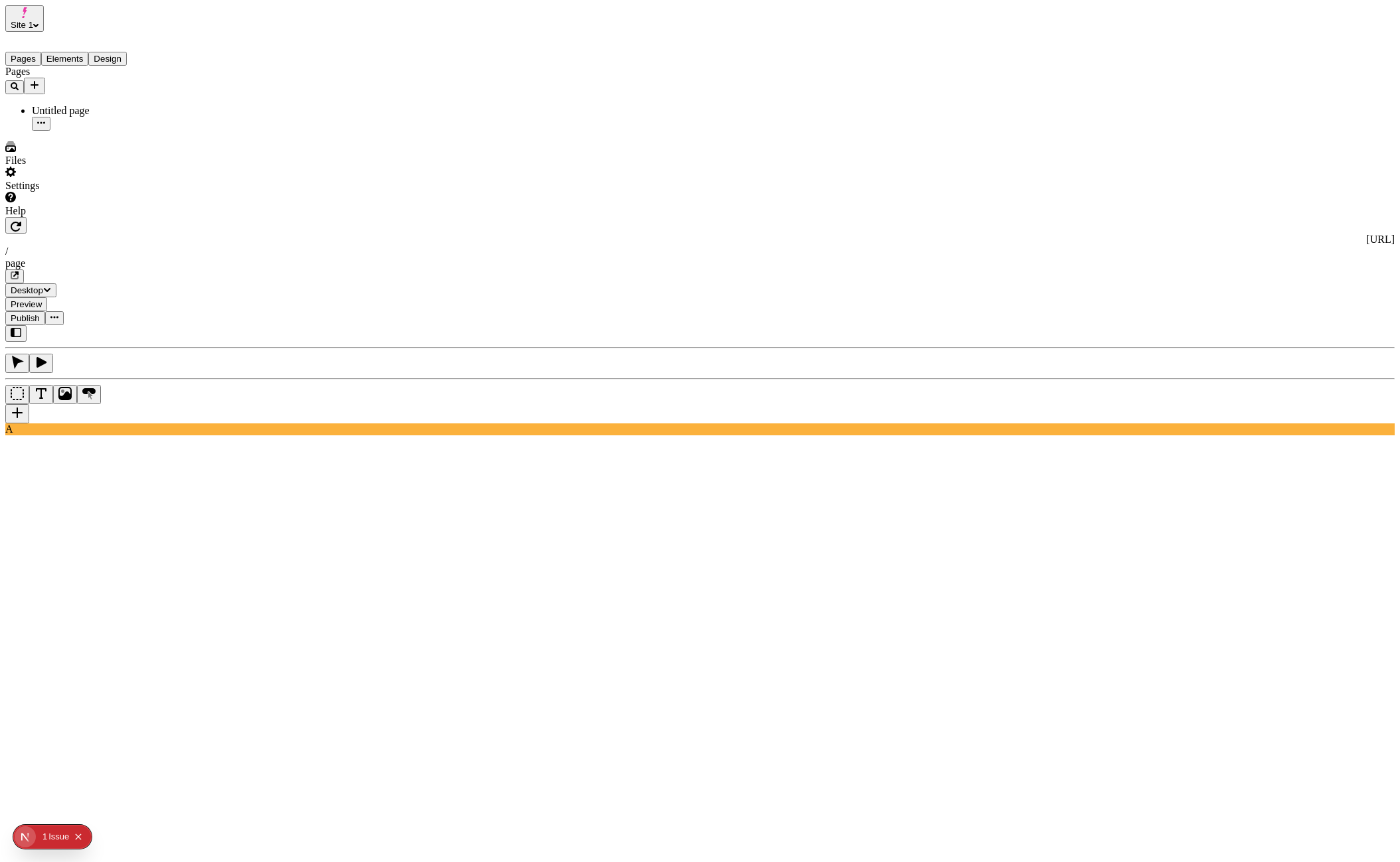
click at [110, 192] on div "Settings" at bounding box center [85, 178] width 159 height 25
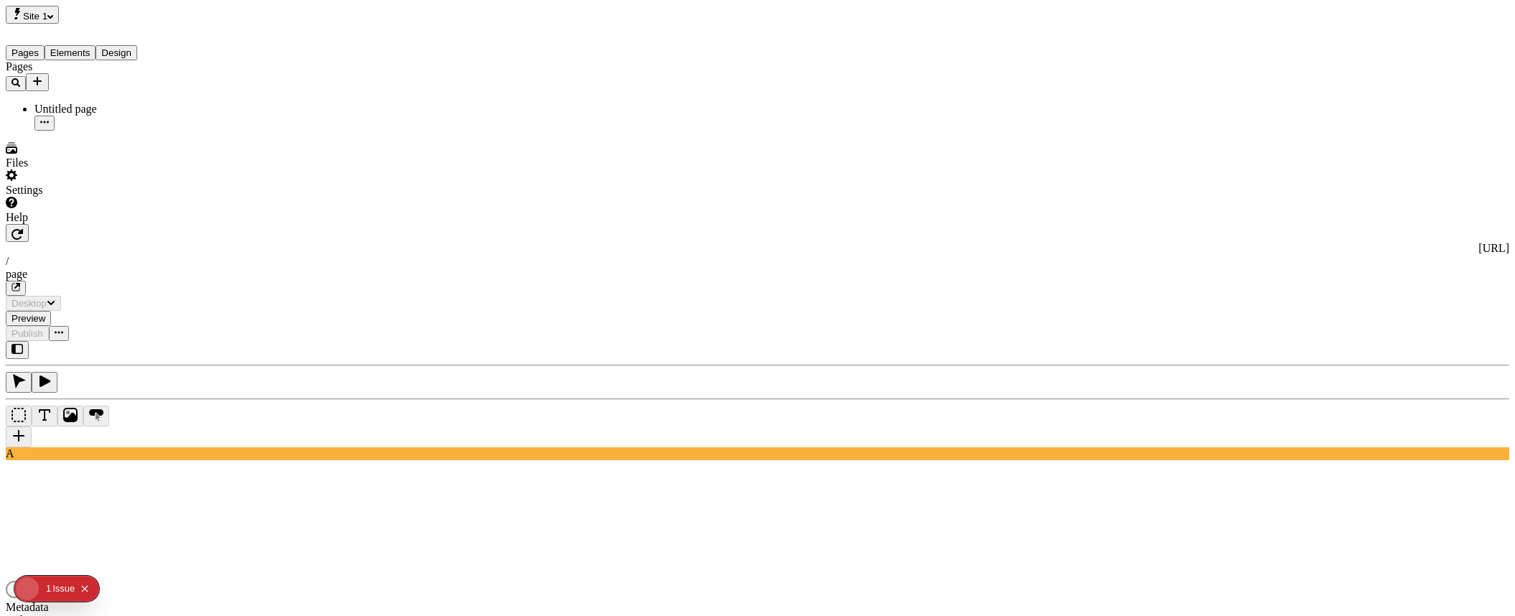
type input "/page"
click at [108, 197] on div "Settings" at bounding box center [92, 183] width 172 height 27
